Goal: Communication & Community: Ask a question

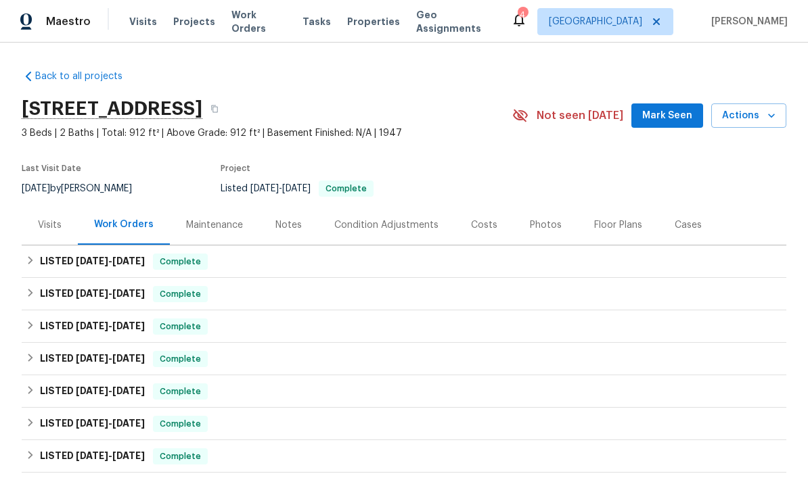
scroll to position [43, 0]
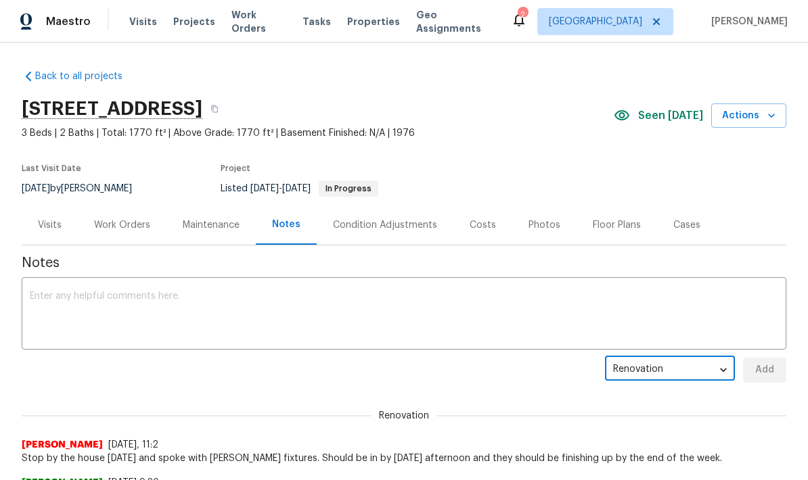
click at [137, 222] on div "Work Orders" at bounding box center [122, 226] width 56 height 14
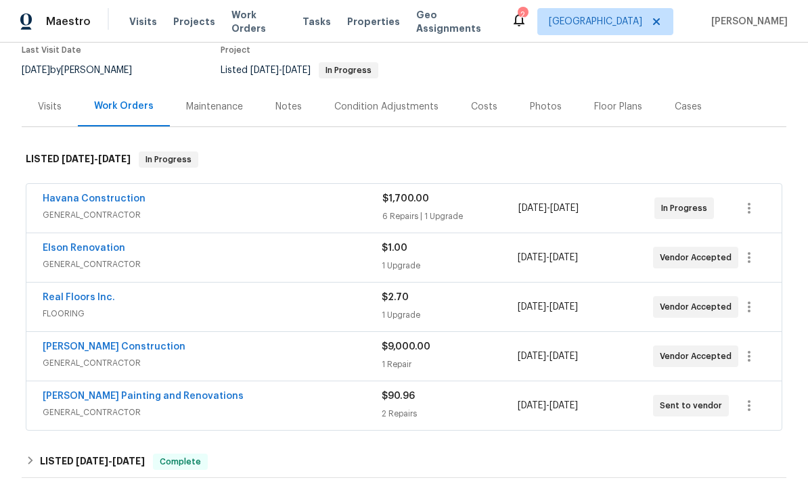
scroll to position [121, 0]
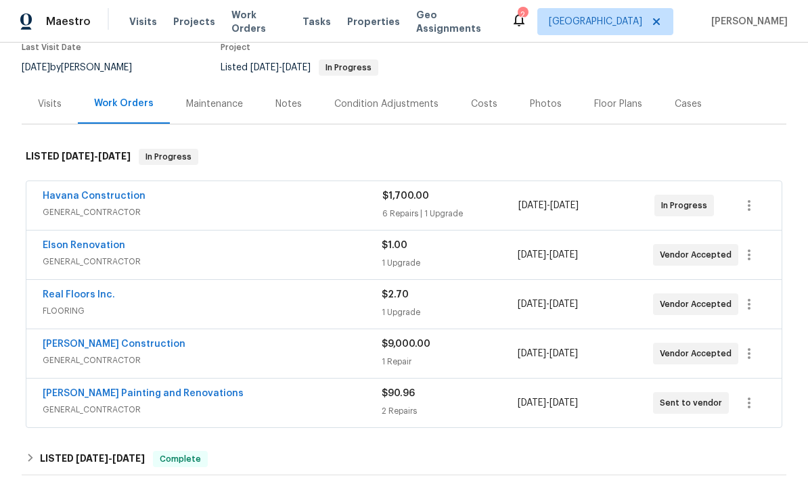
click at [325, 310] on span "FLOORING" at bounding box center [212, 312] width 339 height 14
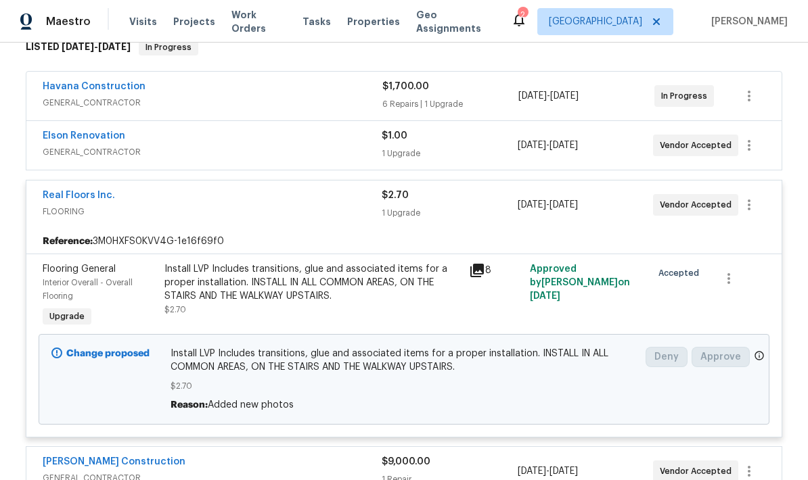
scroll to position [231, 0]
click at [89, 199] on link "Real Floors Inc." at bounding box center [79, 194] width 72 height 9
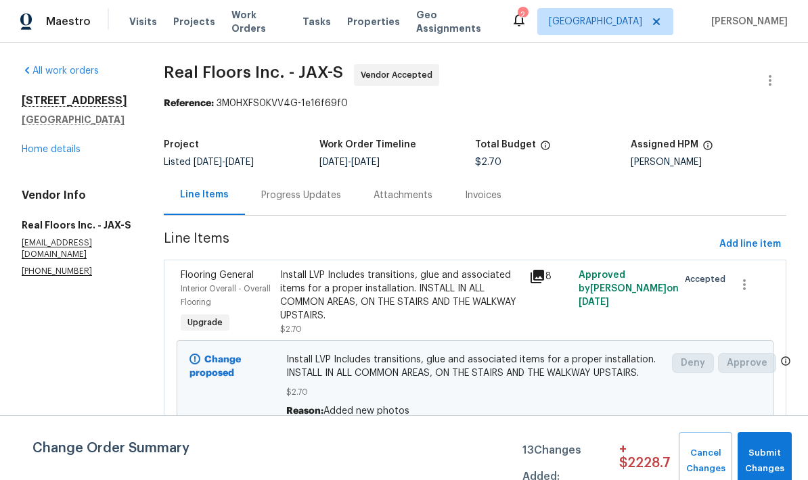
scroll to position [3, 0]
click at [307, 194] on div "Progress Updates" at bounding box center [301, 196] width 80 height 14
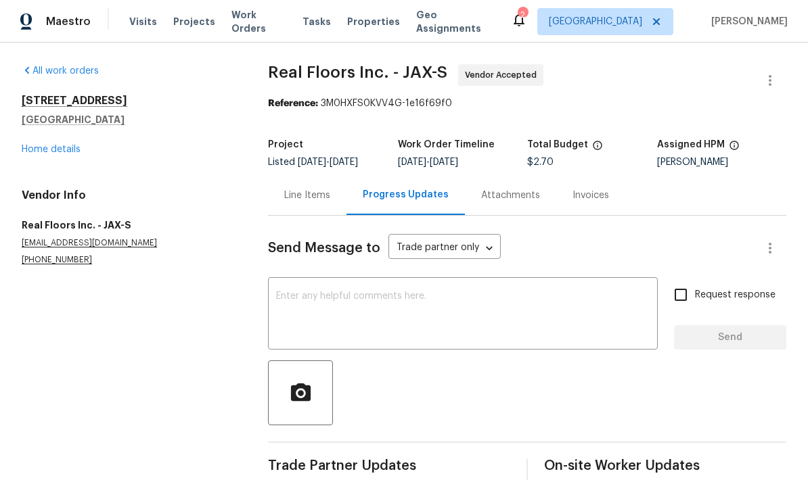
scroll to position [23, 0]
click at [397, 292] on textarea at bounding box center [463, 315] width 374 height 47
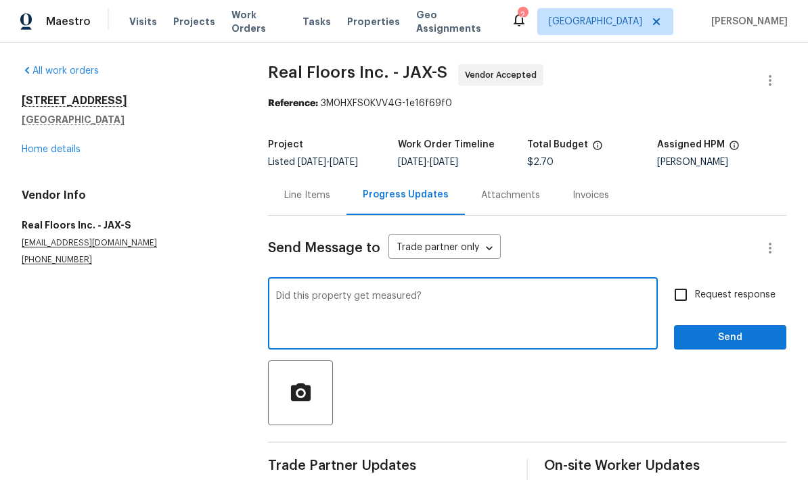
type textarea "Did this property get measured?"
click at [690, 281] on input "Request response" at bounding box center [681, 295] width 28 height 28
checkbox input "true"
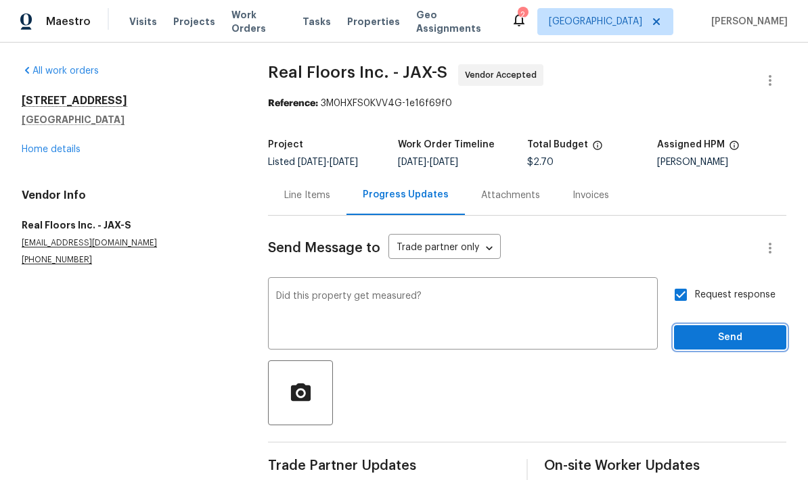
click at [730, 326] on button "Send" at bounding box center [730, 338] width 112 height 25
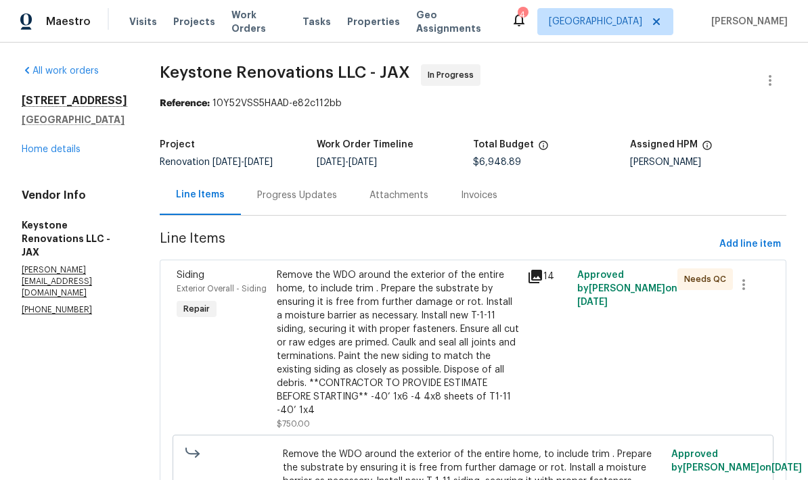
scroll to position [-39, 0]
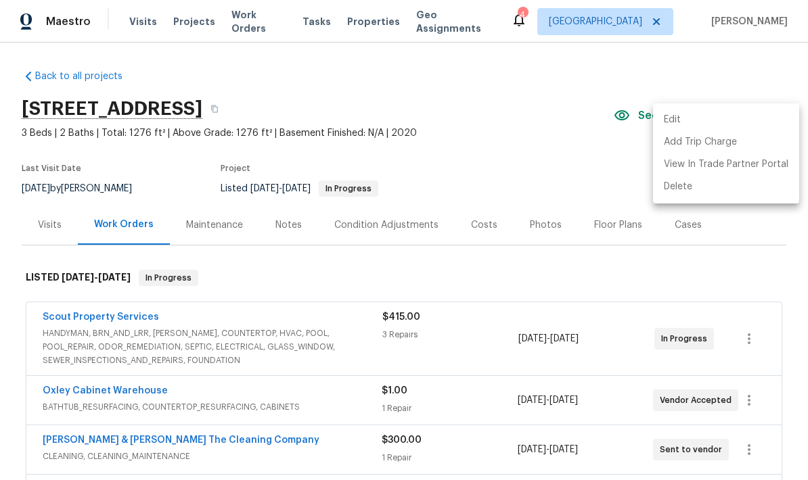
scroll to position [276, 0]
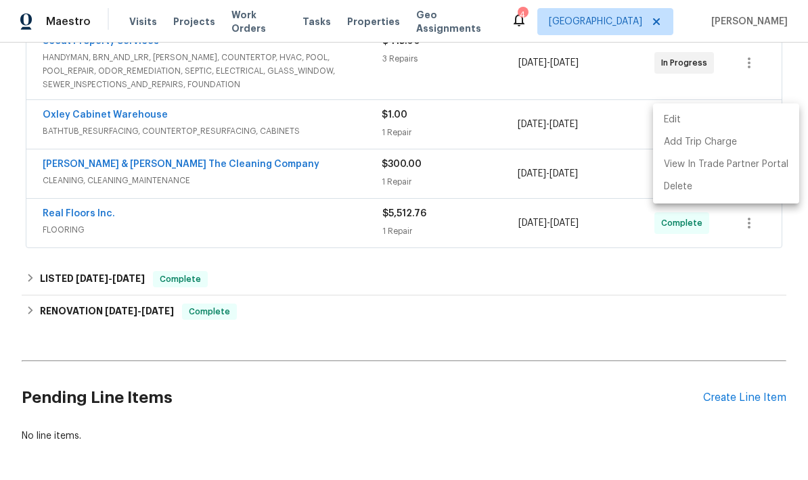
click at [420, 376] on div at bounding box center [404, 240] width 808 height 480
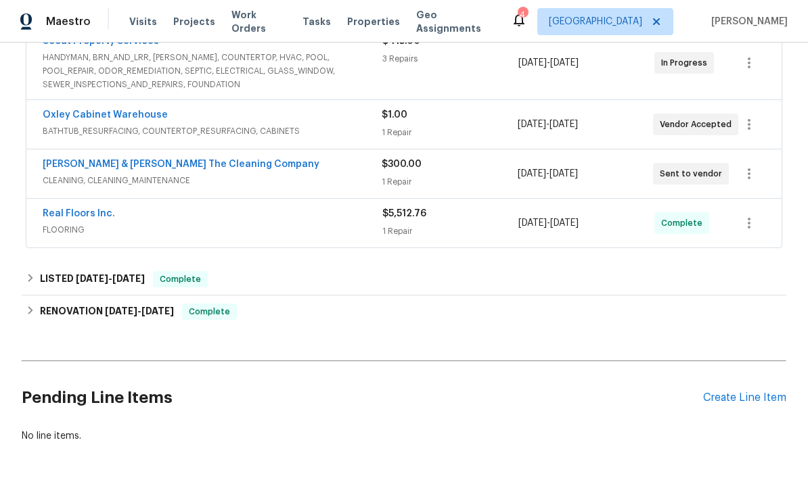
click at [420, 367] on h2 "Pending Line Items" at bounding box center [362, 398] width 681 height 63
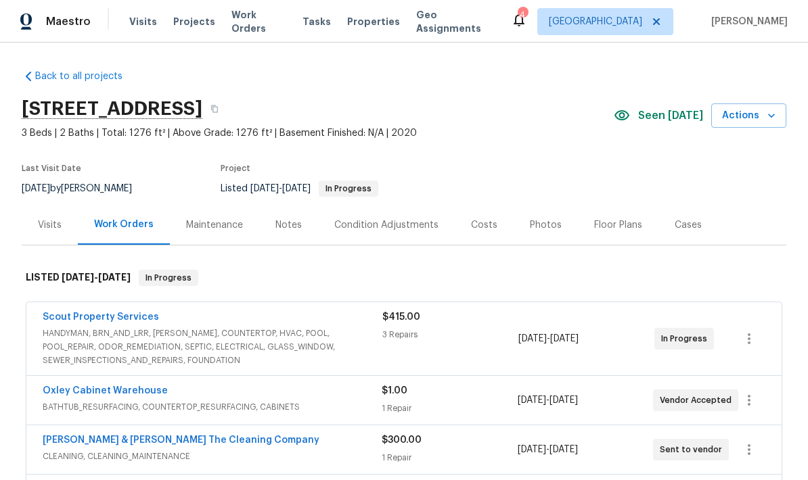
scroll to position [0, 0]
